Goal: Browse casually

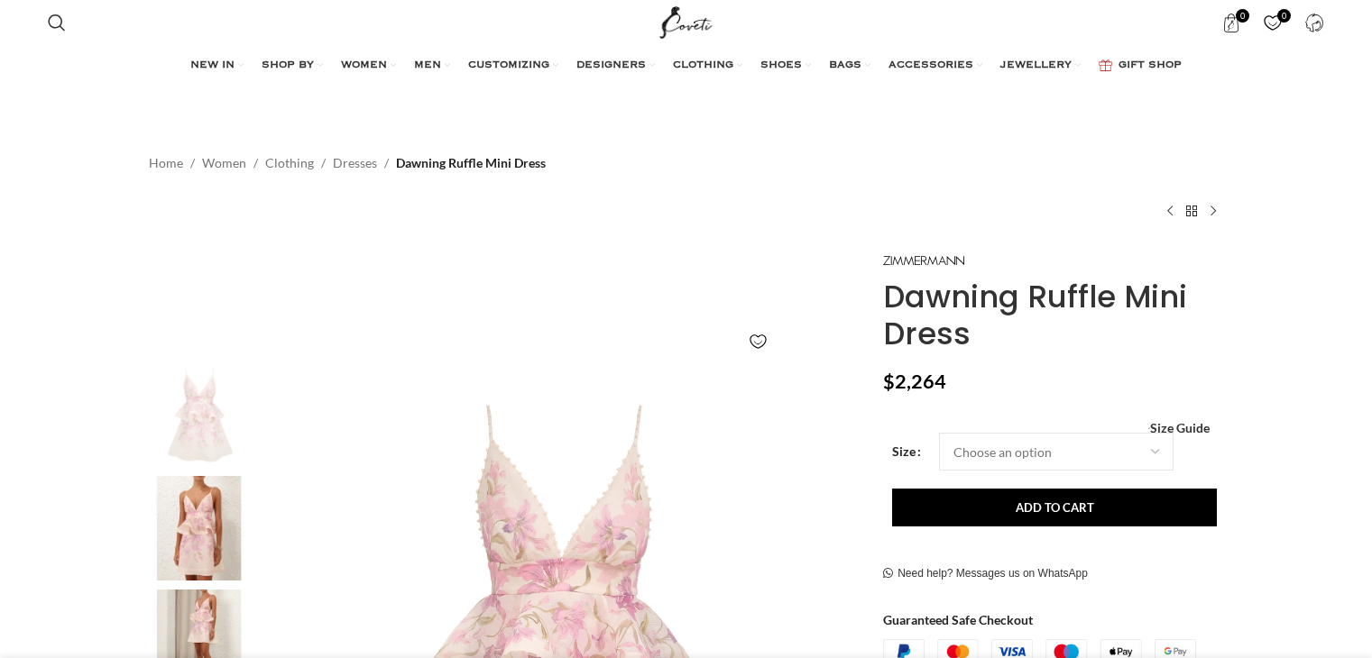
scroll to position [451, 0]
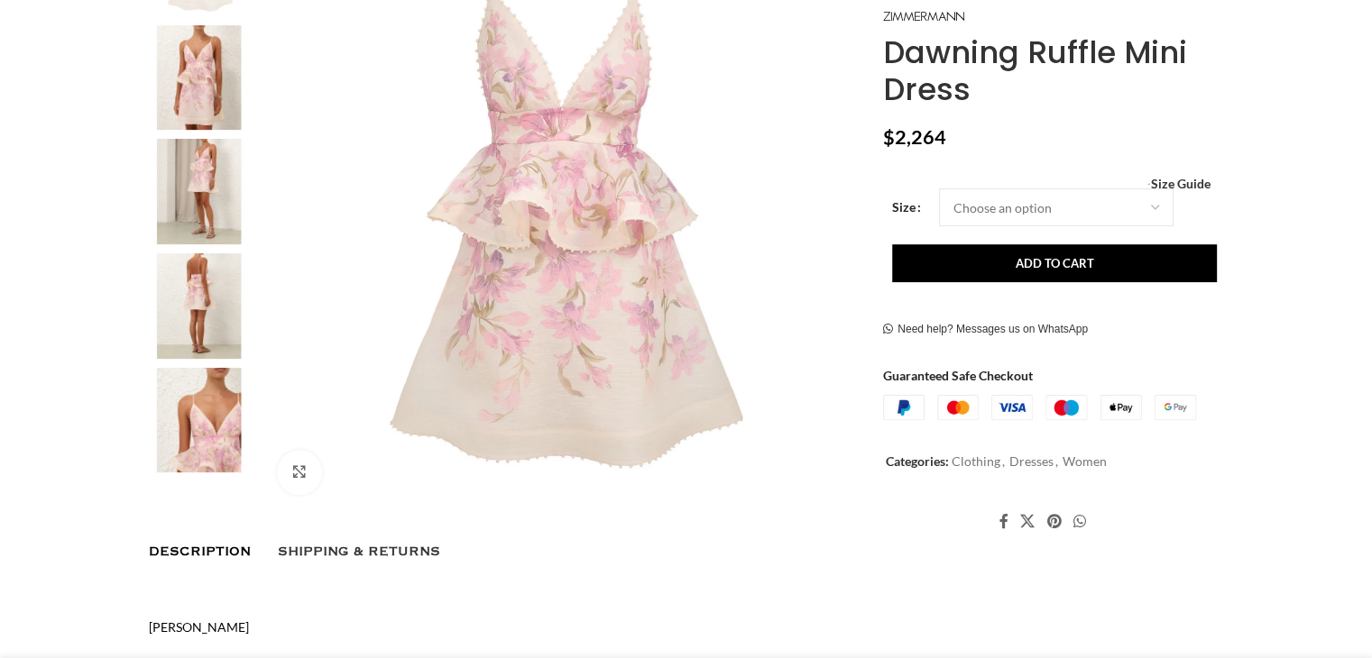
drag, startPoint x: 0, startPoint y: 0, endPoint x: 199, endPoint y: 106, distance: 225.5
click at [198, 99] on img at bounding box center [199, 78] width 110 height 106
click at [197, 308] on img at bounding box center [199, 306] width 110 height 106
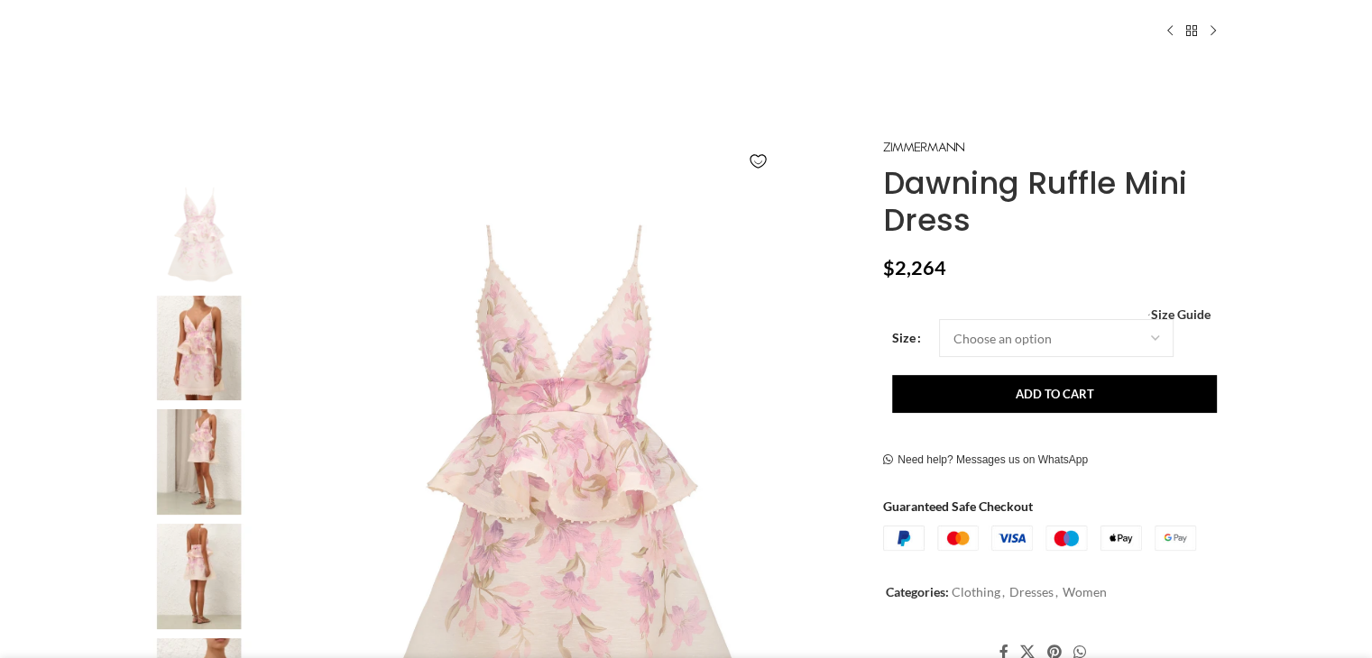
scroll to position [180, 0]
click at [184, 474] on img at bounding box center [199, 462] width 110 height 106
click at [214, 372] on img at bounding box center [199, 349] width 110 height 106
click at [238, 577] on img at bounding box center [199, 577] width 110 height 106
click at [207, 474] on img at bounding box center [199, 462] width 110 height 106
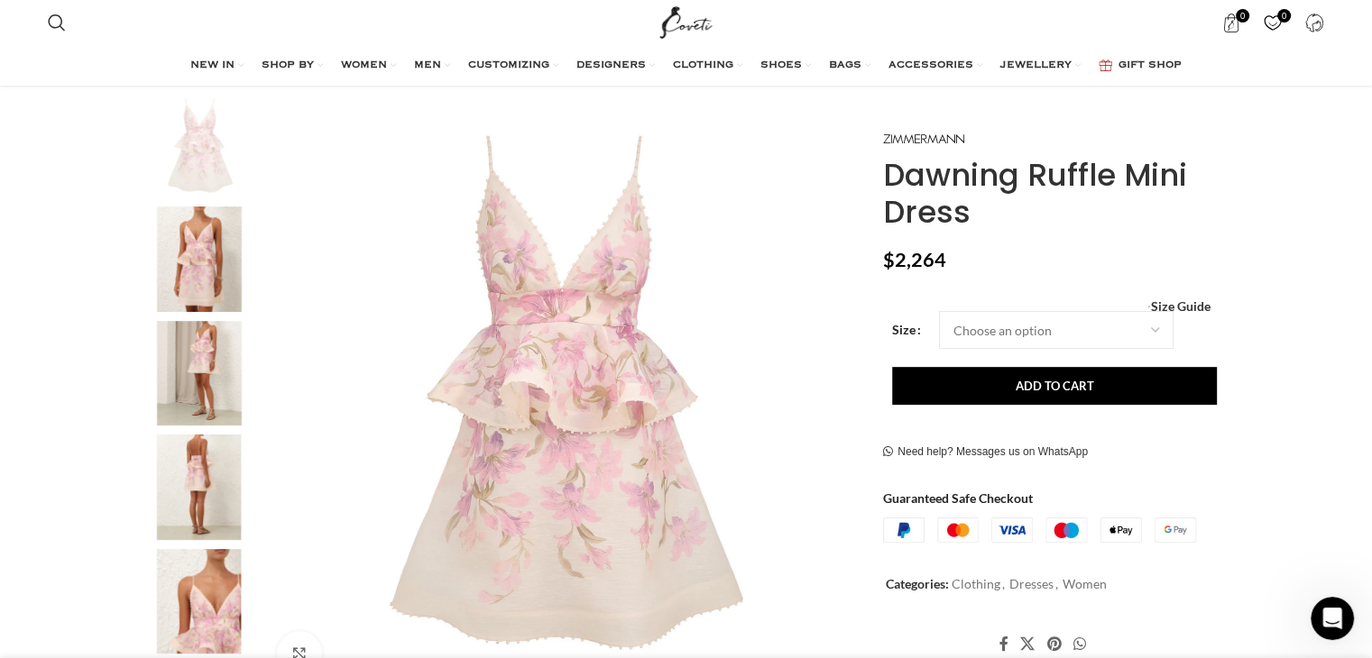
scroll to position [271, 0]
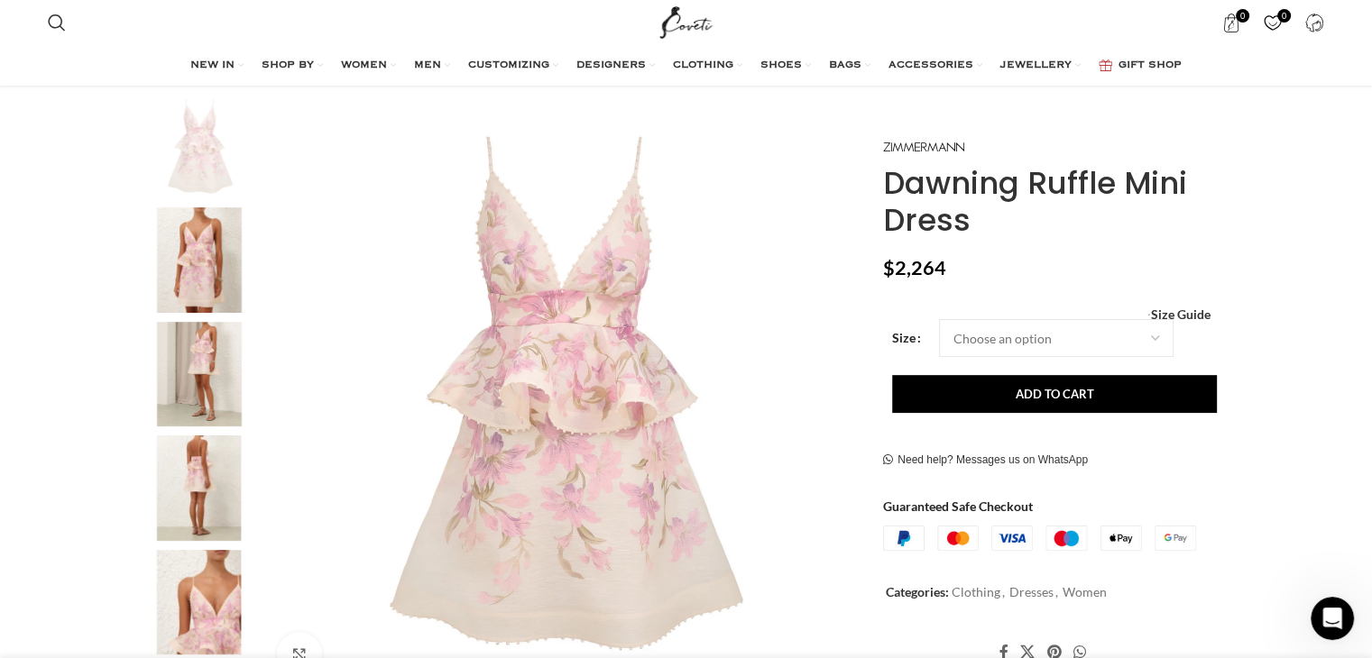
click at [198, 263] on img "2 / 9" at bounding box center [199, 260] width 110 height 106
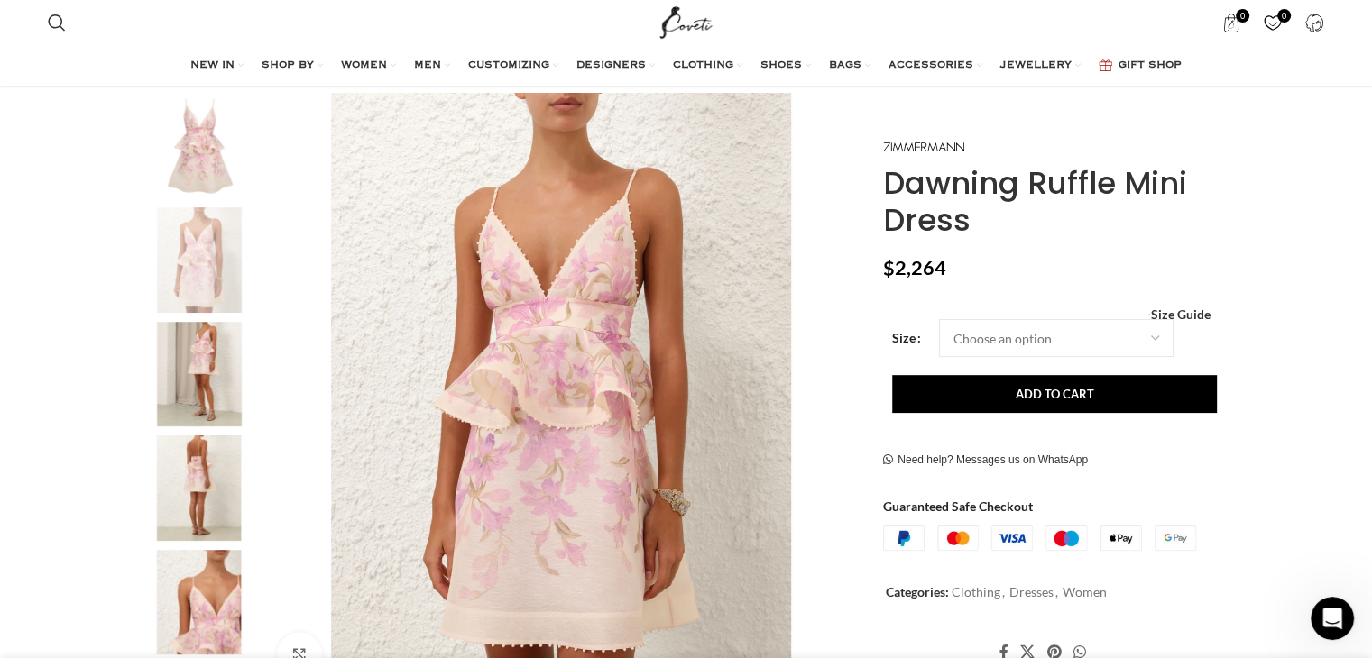
click at [191, 361] on img "3 / 9" at bounding box center [199, 375] width 110 height 106
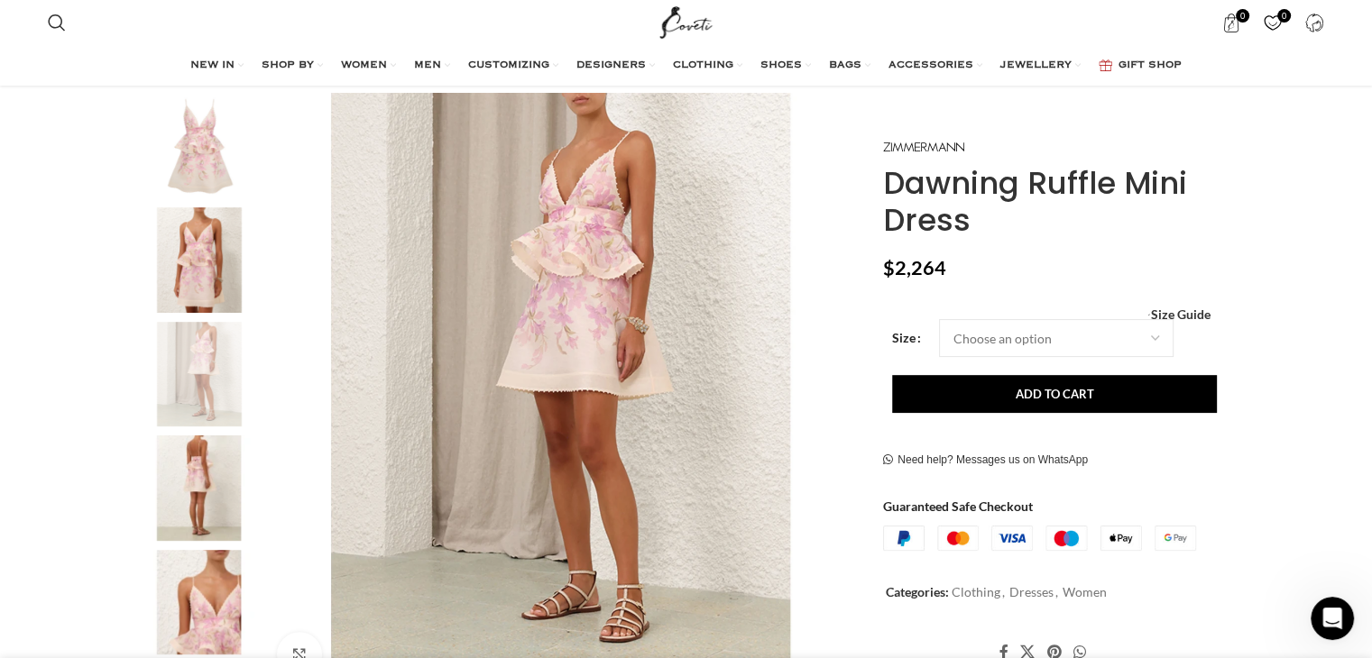
click at [224, 469] on img "4 / 9" at bounding box center [199, 489] width 110 height 106
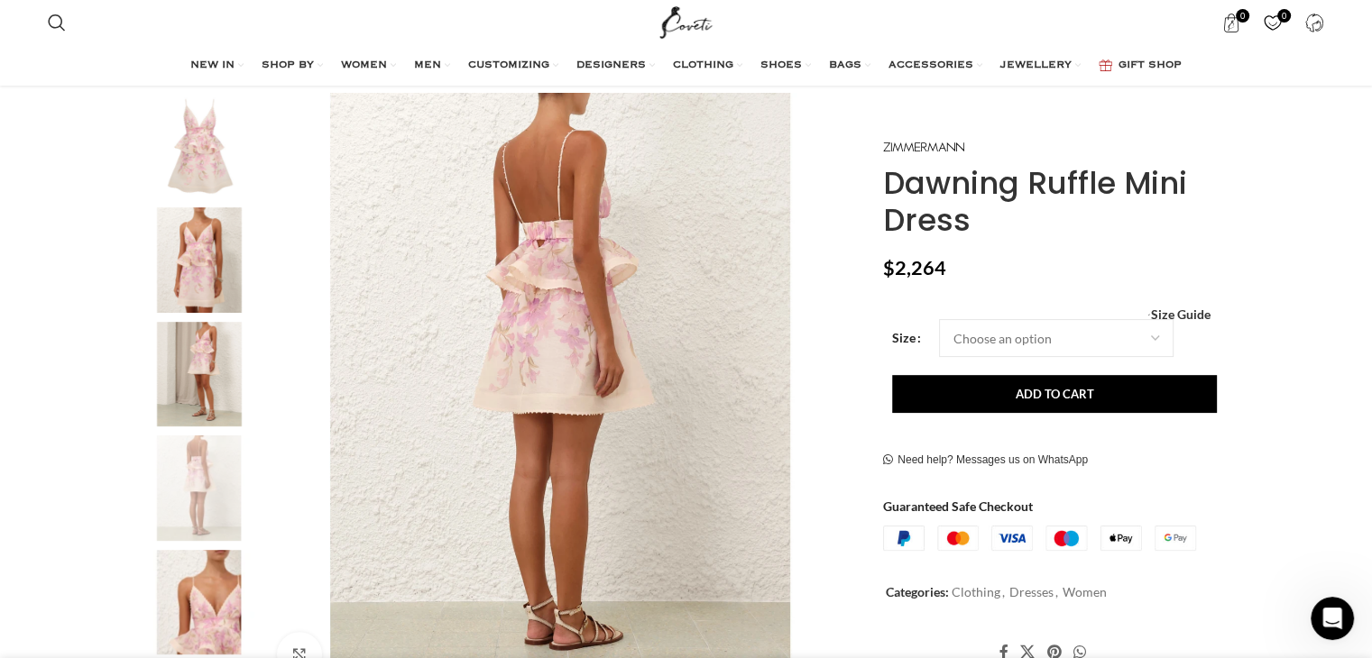
click at [202, 269] on img "2 / 9" at bounding box center [199, 260] width 110 height 106
